Goal: Task Accomplishment & Management: Manage account settings

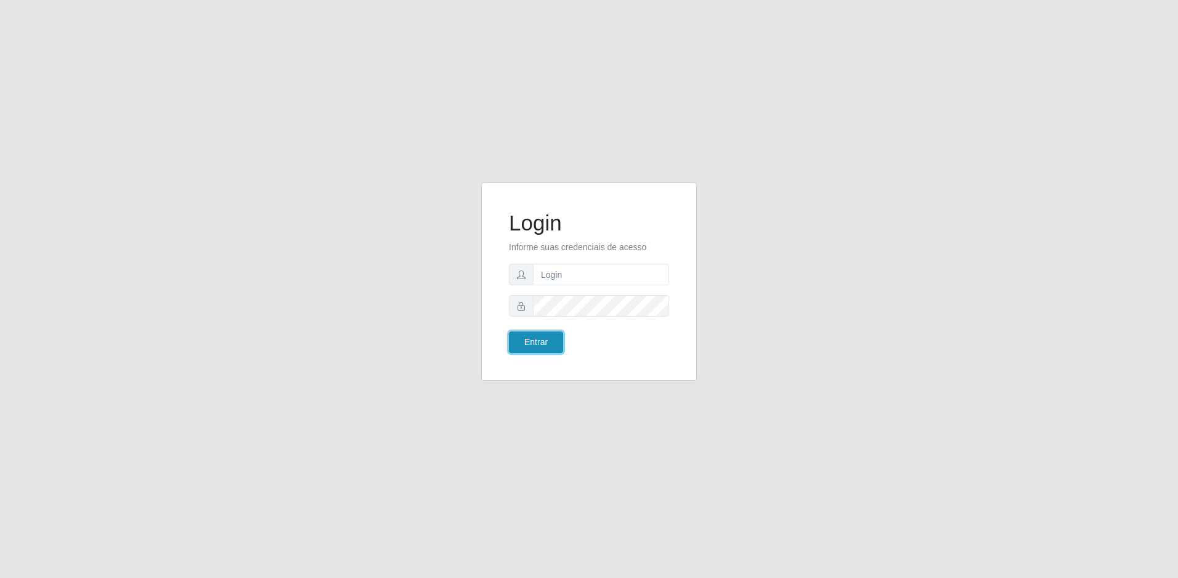
click at [547, 347] on button "Entrar" at bounding box center [536, 342] width 54 height 22
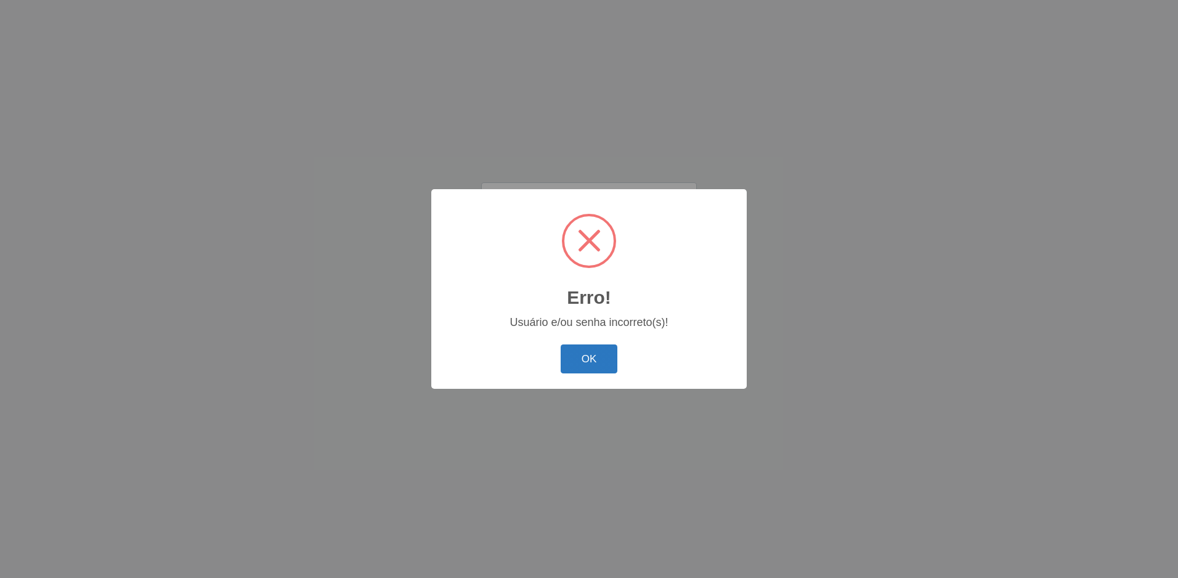
click at [595, 351] on button "OK" at bounding box center [589, 358] width 57 height 29
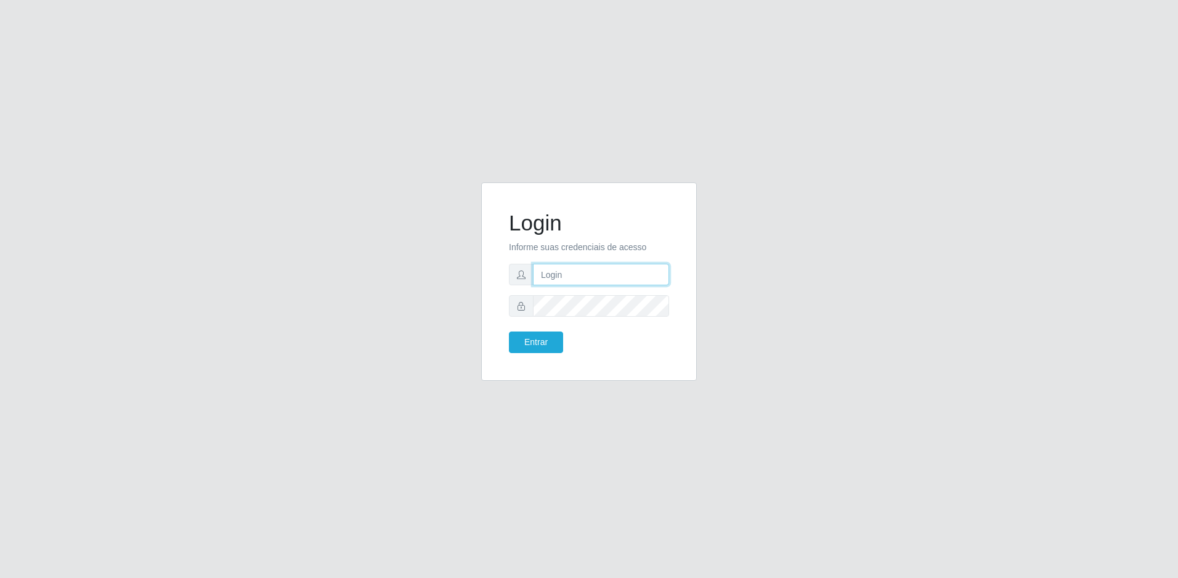
click at [615, 277] on input "text" at bounding box center [601, 275] width 136 height 22
click at [564, 282] on input "text" at bounding box center [601, 275] width 136 height 22
type input "[EMAIL_ADDRESS][DOMAIN_NAME]"
click at [509, 331] on button "Entrar" at bounding box center [536, 342] width 54 height 22
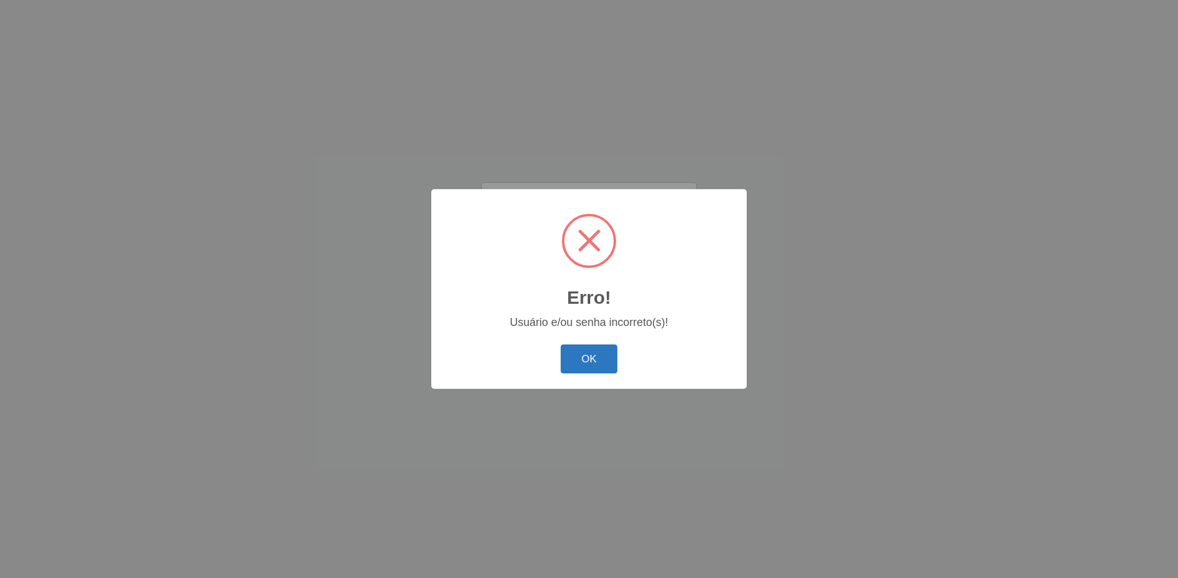
click at [585, 353] on button "OK" at bounding box center [589, 358] width 57 height 29
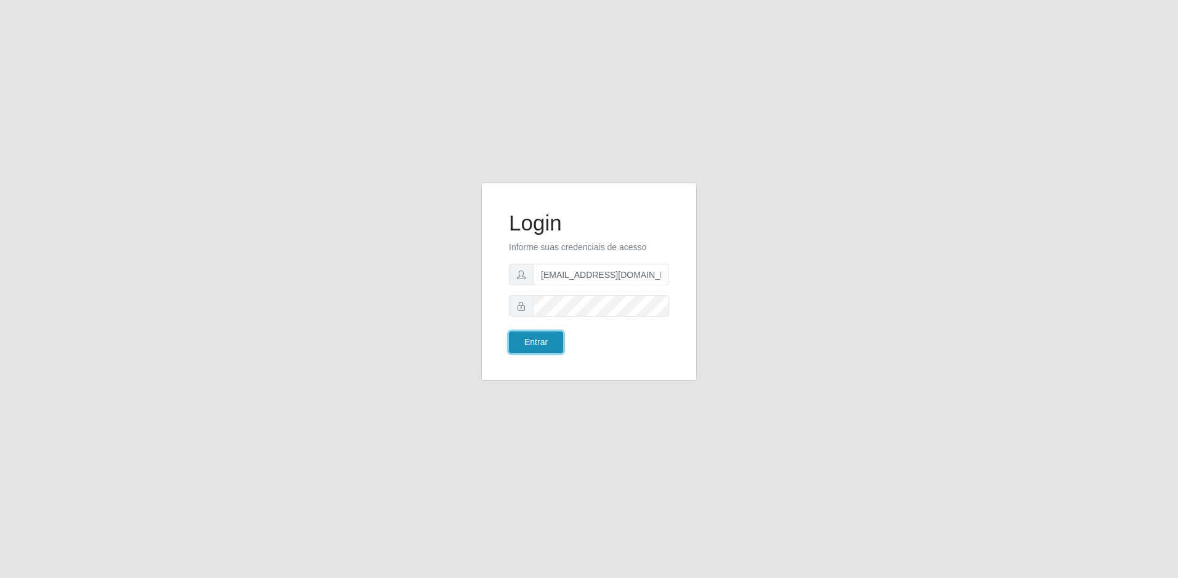
click at [549, 339] on button "Entrar" at bounding box center [536, 342] width 54 height 22
